Goal: Task Accomplishment & Management: Use online tool/utility

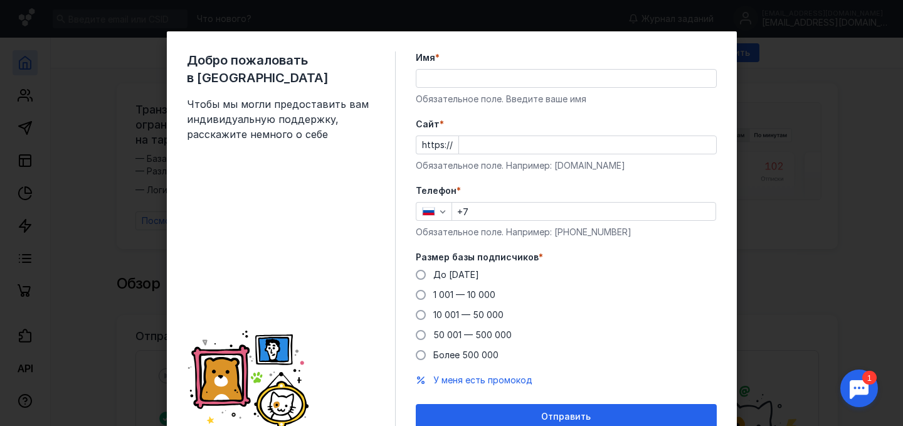
click at [474, 155] on div "Cайт * https:// Обязательное поле. Например: [DOMAIN_NAME]" at bounding box center [566, 145] width 301 height 54
click at [473, 147] on input "Cайт *" at bounding box center [587, 145] width 257 height 18
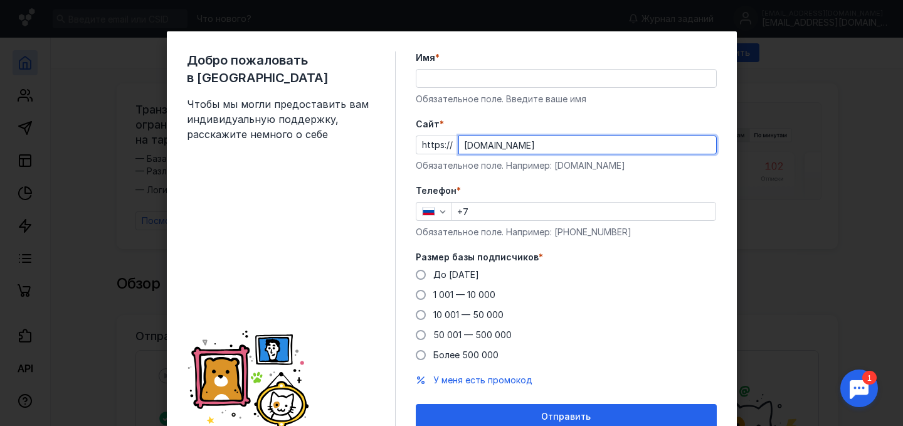
type input "[DOMAIN_NAME]"
click at [474, 82] on input "Имя *" at bounding box center [566, 79] width 300 height 18
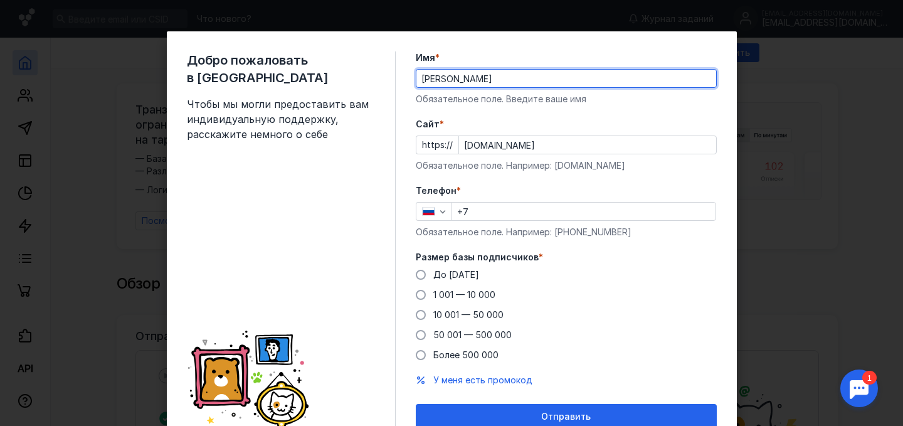
type input "[PERSON_NAME]"
click at [488, 209] on input "+7" at bounding box center [583, 211] width 263 height 18
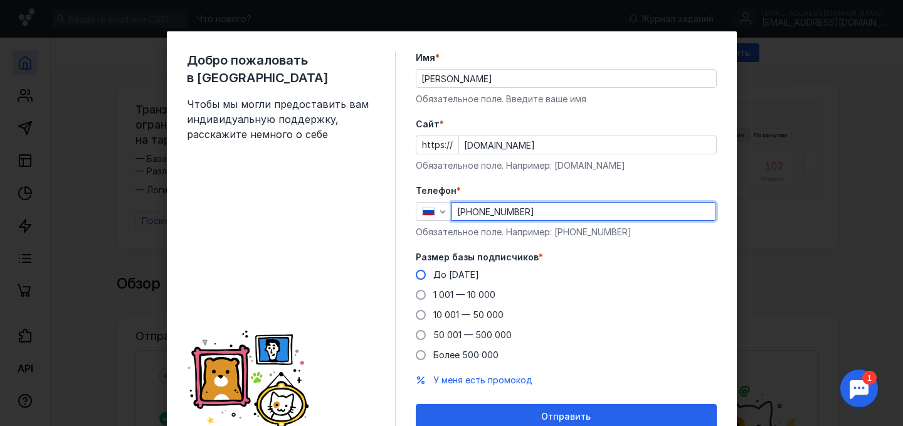
type input "[PHONE_NUMBER]"
click at [422, 276] on span at bounding box center [421, 275] width 10 height 10
click at [0, 0] on input "До [DATE]" at bounding box center [0, 0] width 0 height 0
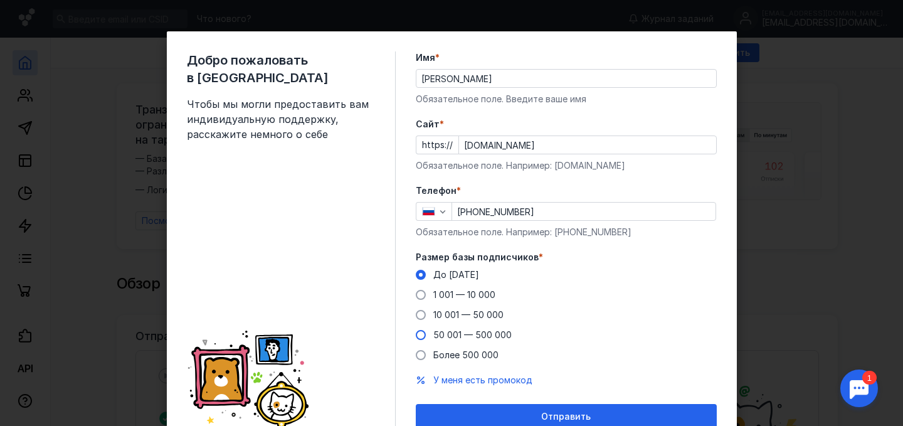
scroll to position [55, 0]
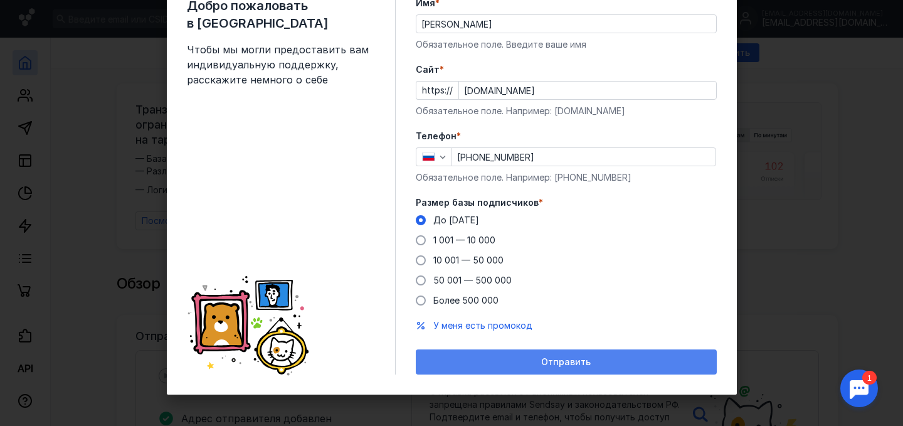
click at [505, 364] on div "Отправить" at bounding box center [566, 362] width 288 height 11
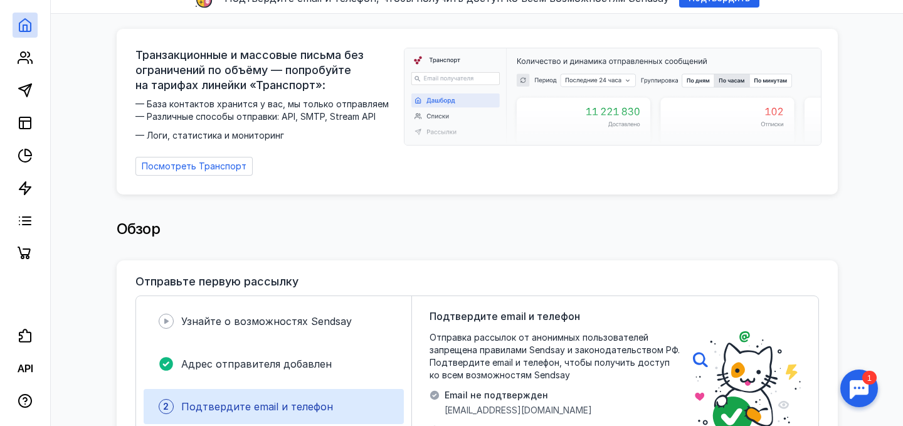
click at [30, 116] on icon at bounding box center [25, 122] width 15 height 15
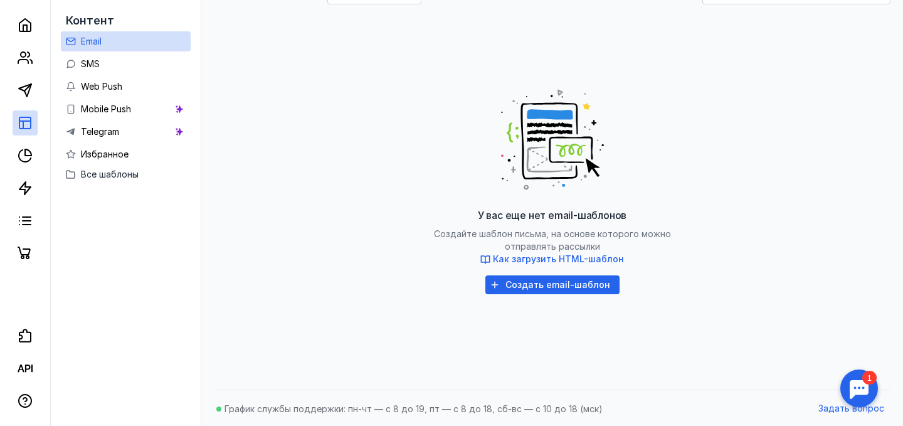
scroll to position [203, 0]
click at [521, 287] on span "Создать email-шаблон" at bounding box center [557, 284] width 105 height 11
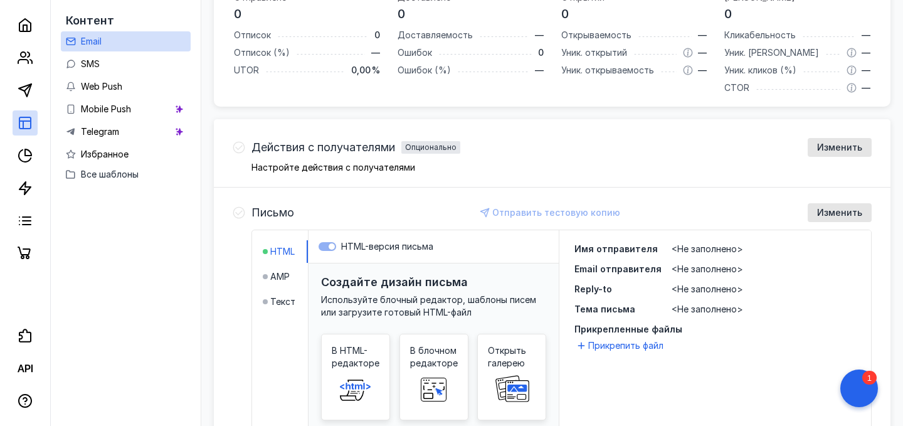
scroll to position [496, 0]
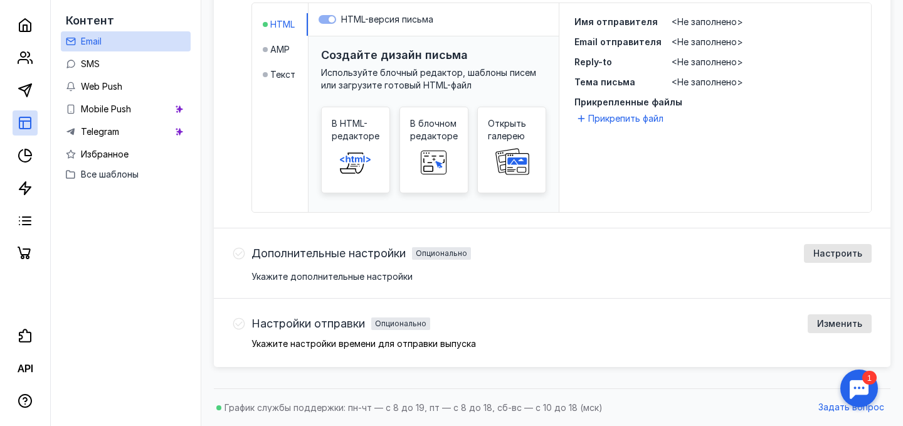
click at [399, 256] on span "Дополнительные настройки" at bounding box center [328, 253] width 154 height 13
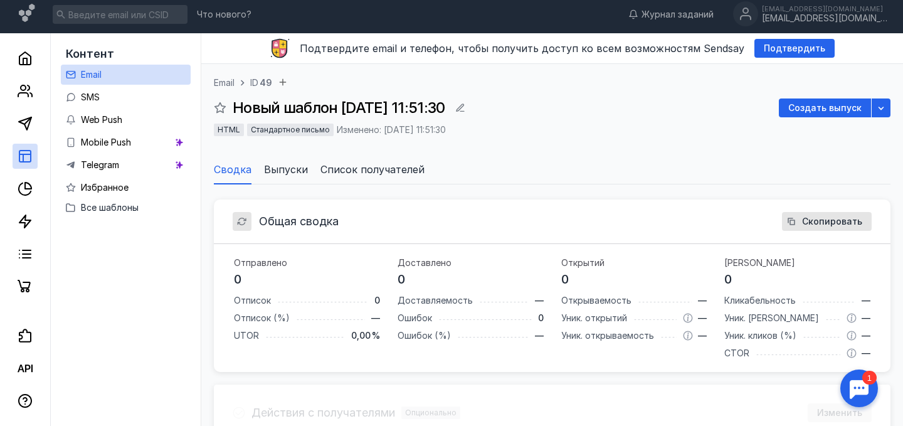
scroll to position [0, 0]
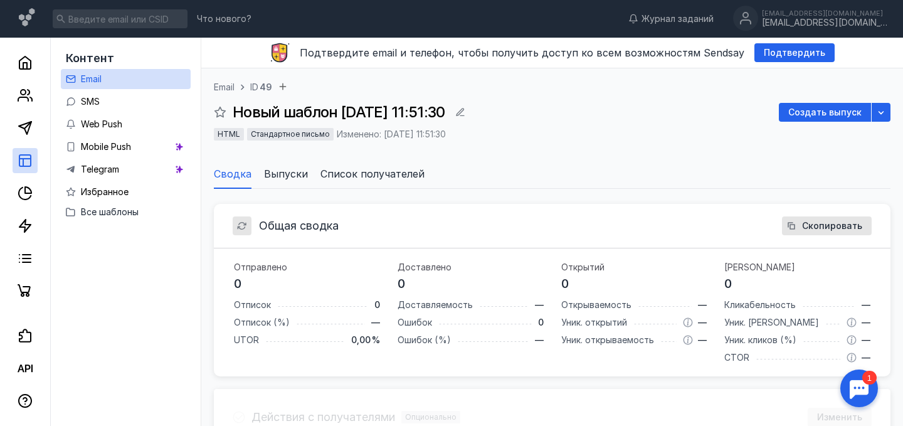
click at [345, 227] on div "Общая сводка Скопировать" at bounding box center [552, 226] width 676 height 45
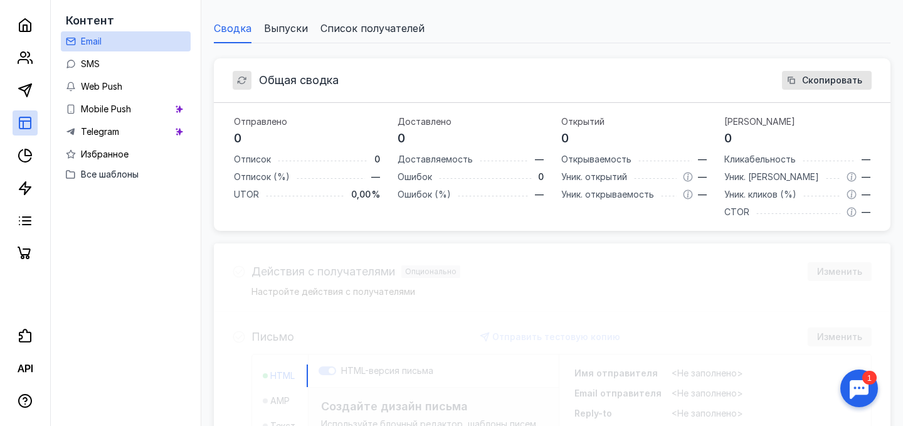
scroll to position [148, 0]
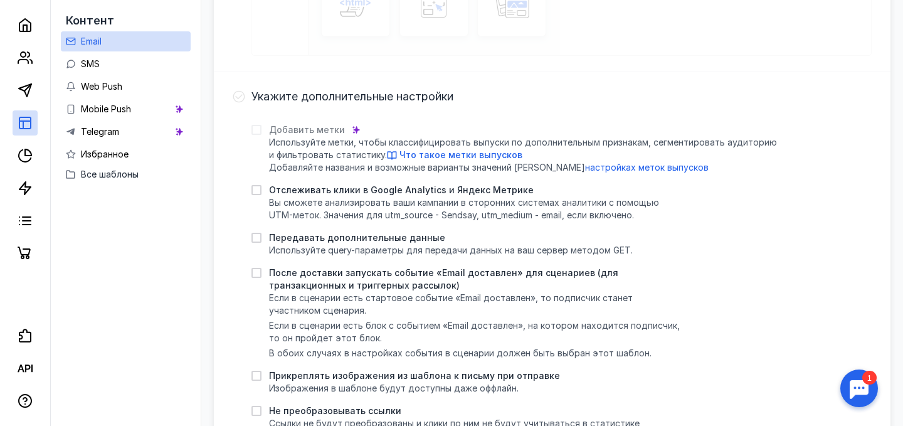
scroll to position [500, 0]
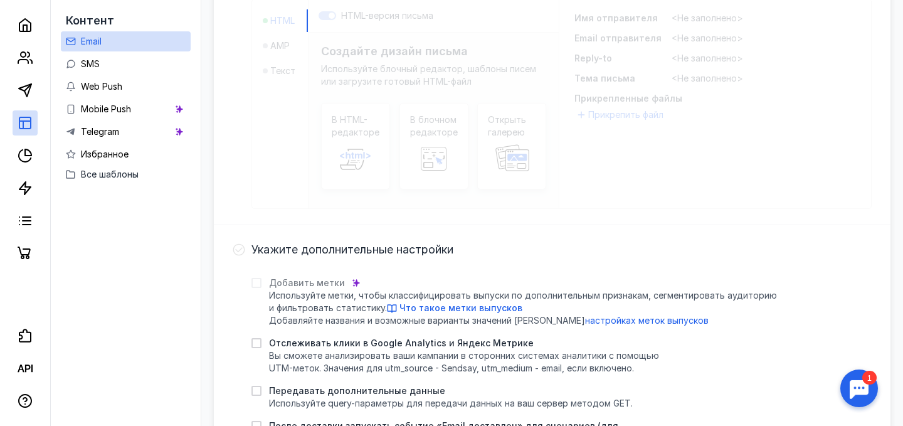
click at [255, 248] on span "Укажите дополнительные настройки" at bounding box center [352, 249] width 202 height 13
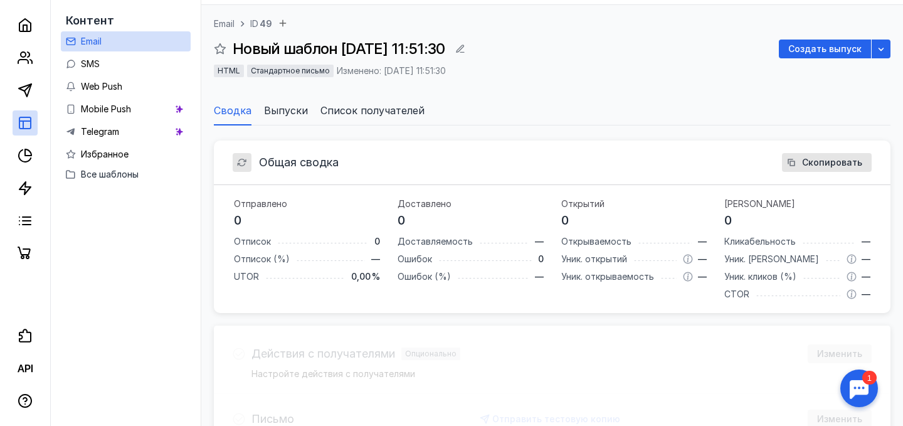
scroll to position [23, 0]
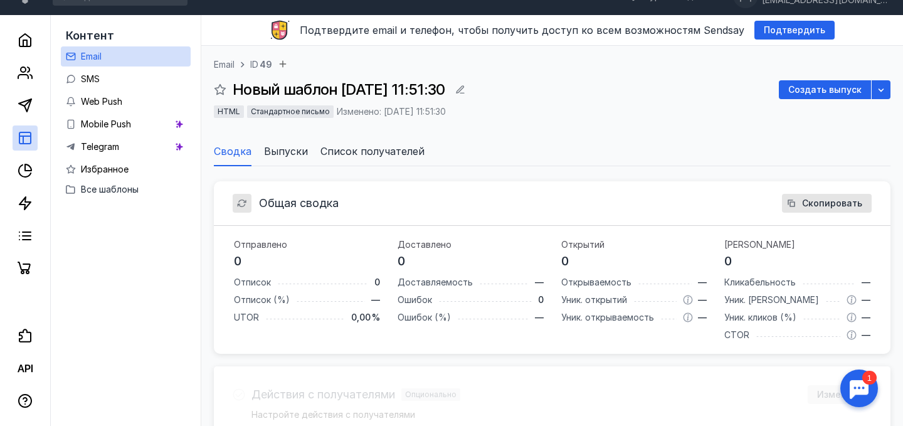
click at [282, 160] on li "Выпуски" at bounding box center [286, 151] width 44 height 30
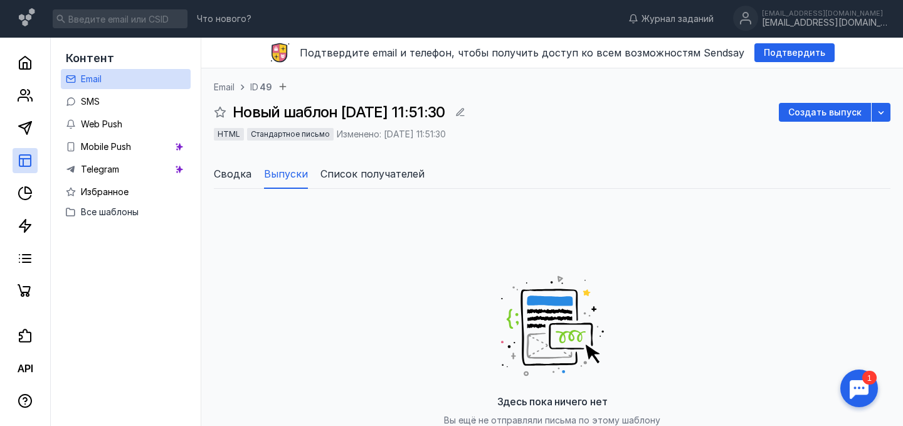
click at [230, 187] on li "Сводка" at bounding box center [233, 174] width 38 height 30
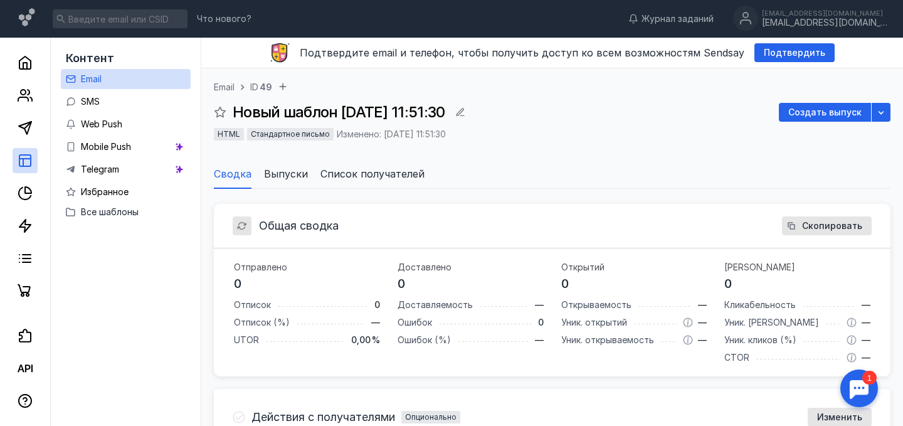
click at [368, 172] on span "Список получателей" at bounding box center [372, 173] width 104 height 15
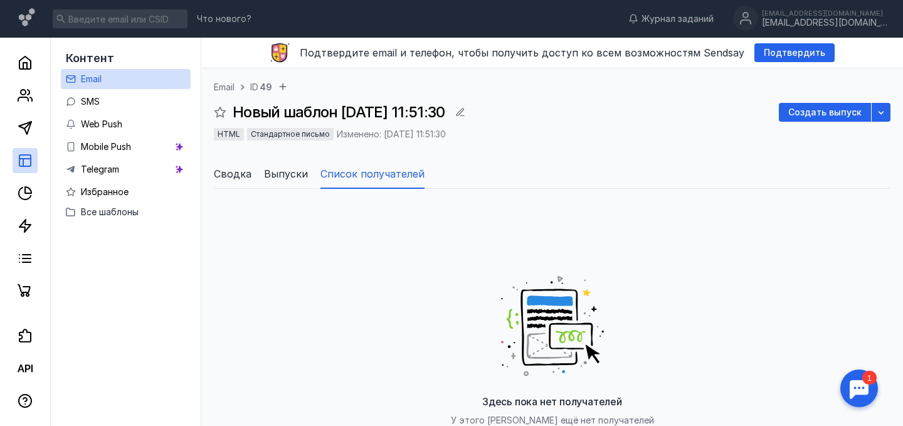
click at [295, 176] on span "Выпуски" at bounding box center [286, 173] width 44 height 15
click at [876, 115] on icon "button" at bounding box center [881, 112] width 10 height 10
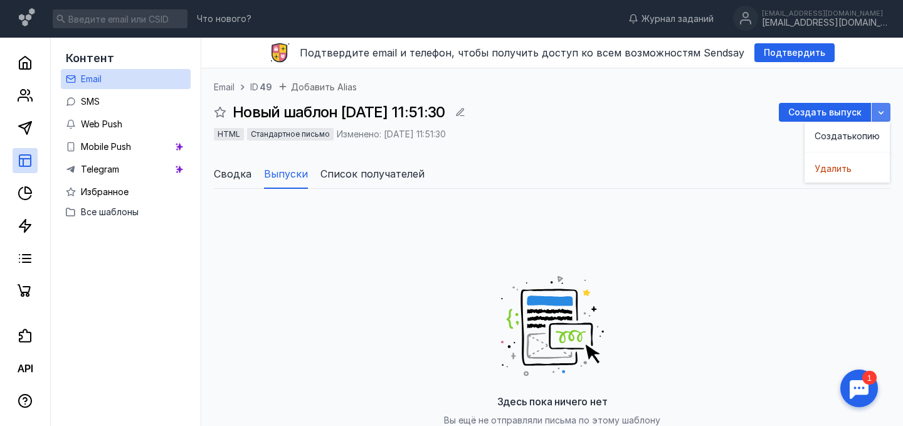
click at [876, 115] on icon "button" at bounding box center [881, 112] width 10 height 10
click at [836, 115] on span "Создать выпуск" at bounding box center [824, 112] width 73 height 11
click at [263, 85] on span "49" at bounding box center [265, 87] width 13 height 13
click at [229, 84] on span "Email" at bounding box center [224, 87] width 21 height 13
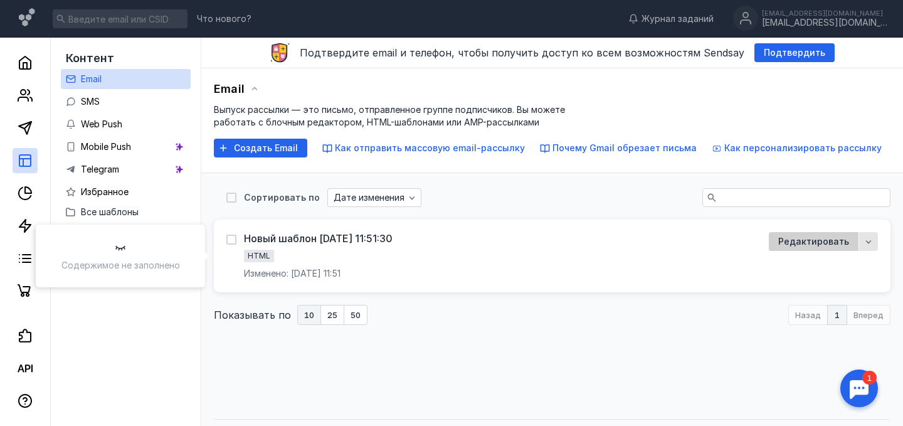
click at [795, 242] on span "Редактировать" at bounding box center [813, 241] width 71 height 11
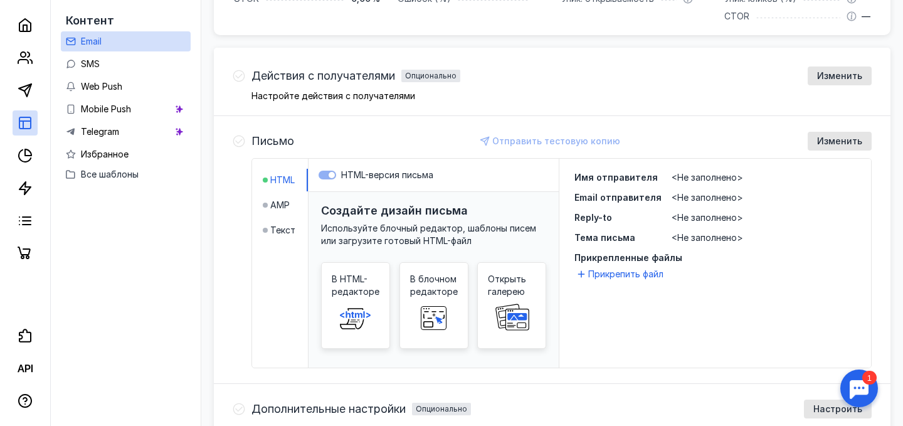
scroll to position [342, 0]
click at [439, 315] on rect at bounding box center [433, 313] width 20 height 6
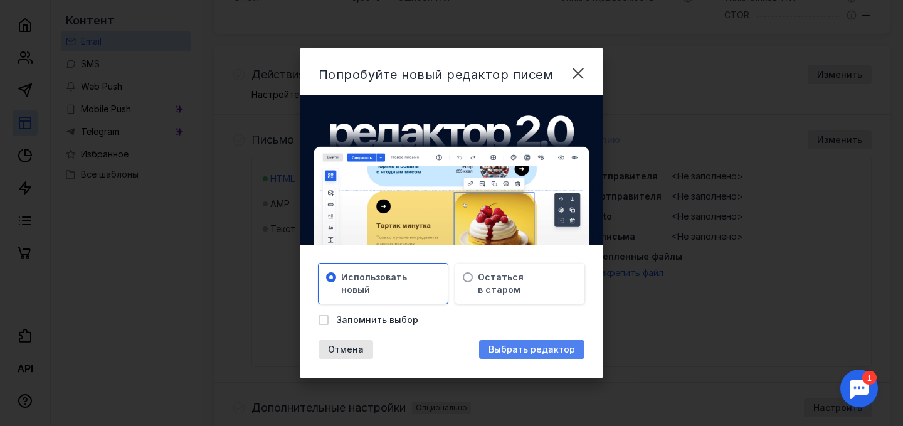
click at [508, 351] on span "Выбрать редактор" at bounding box center [531, 349] width 86 height 11
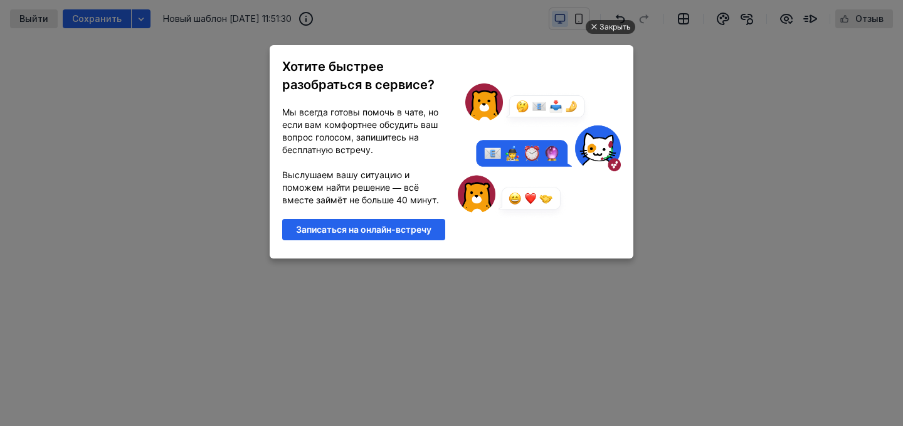
click at [619, 30] on div "Закрыть" at bounding box center [614, 27] width 31 height 14
